Goal: Navigation & Orientation: Find specific page/section

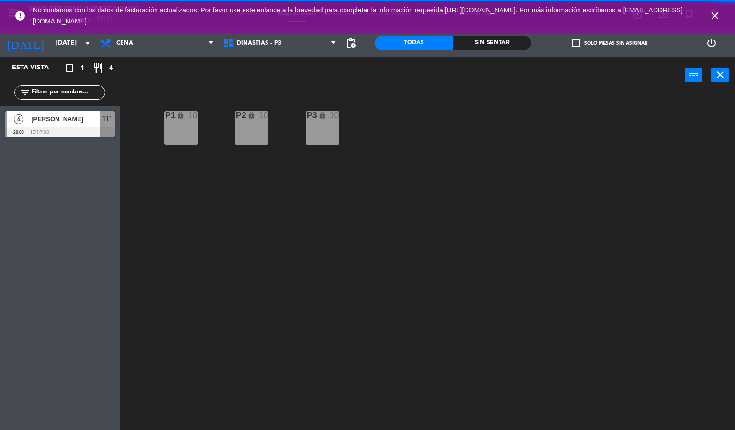
click at [715, 16] on icon "close" at bounding box center [714, 15] width 11 height 11
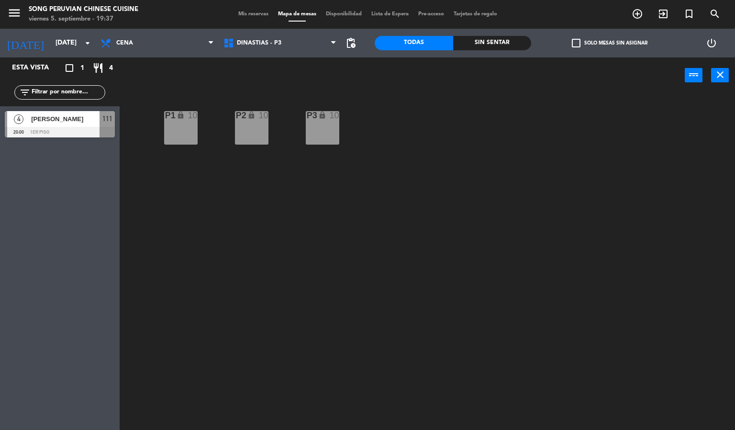
click at [590, 246] on div "P2 lock 10 P3 lock 10 P1 lock 10" at bounding box center [431, 262] width 608 height 336
click at [165, 46] on span "Cena" at bounding box center [157, 43] width 123 height 21
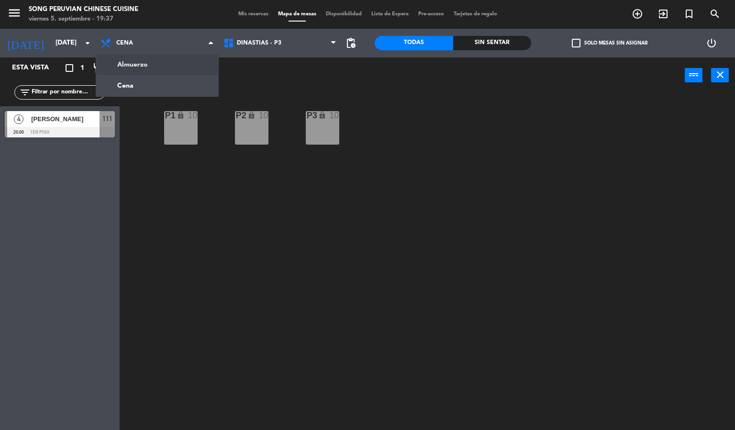
click at [293, 63] on div "power_input close" at bounding box center [402, 75] width 565 height 36
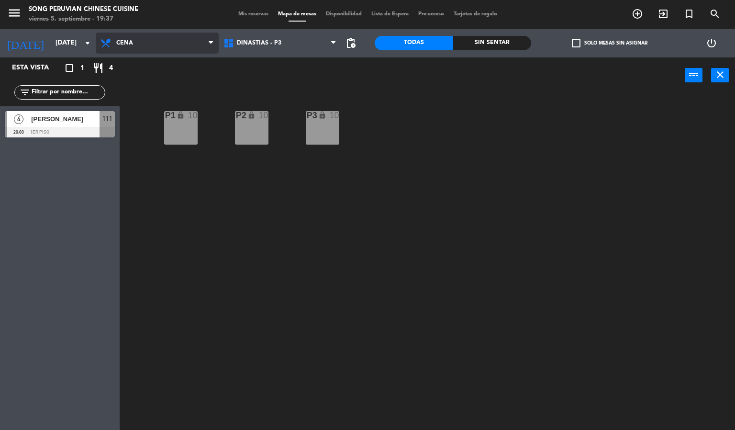
click at [155, 47] on span "Cena" at bounding box center [157, 43] width 123 height 21
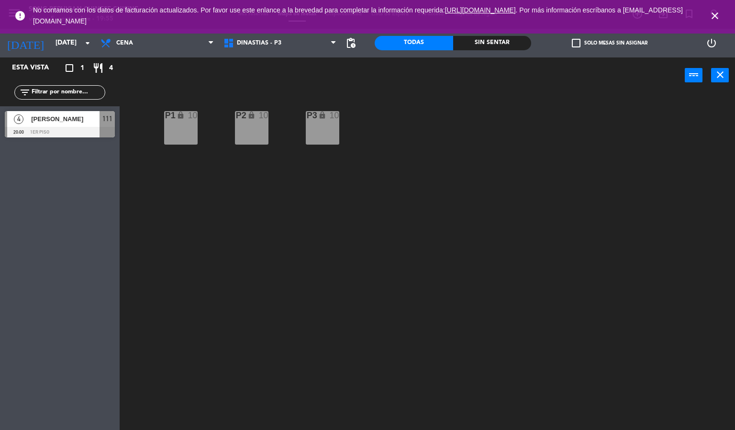
click at [716, 21] on icon "close" at bounding box center [714, 15] width 11 height 11
click at [709, 17] on icon "close" at bounding box center [714, 15] width 11 height 11
drag, startPoint x: 711, startPoint y: 17, endPoint x: 696, endPoint y: 1, distance: 21.3
click at [696, 1] on div "error No contamos con los datos de facturación actualizados. Por favor use este…" at bounding box center [367, 16] width 735 height 32
click at [713, 16] on icon "close" at bounding box center [714, 15] width 11 height 11
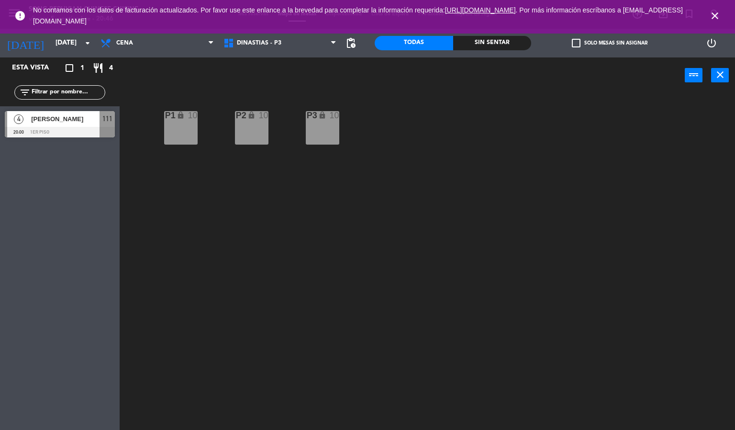
click at [714, 16] on icon "close" at bounding box center [714, 15] width 11 height 11
